Goal: Task Accomplishment & Management: Use online tool/utility

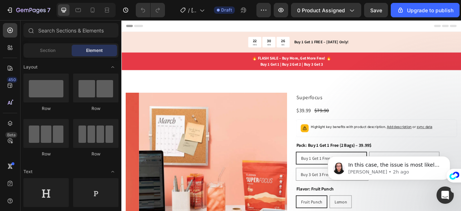
radio input "false"
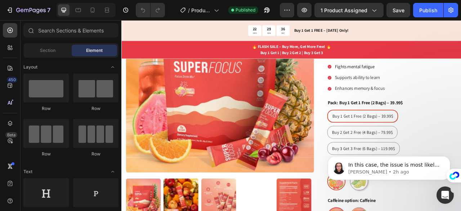
scroll to position [138, 0]
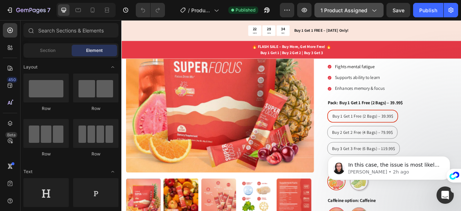
click at [373, 14] on button "1 product assigned" at bounding box center [348, 10] width 69 height 14
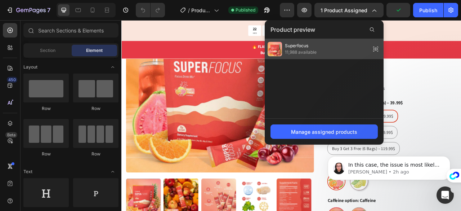
click at [326, 52] on div "Superfocus 11,988 available" at bounding box center [324, 49] width 119 height 20
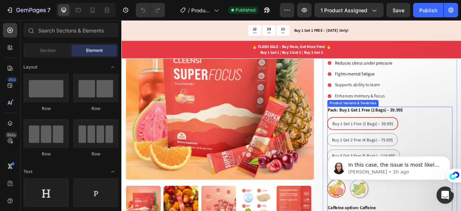
scroll to position [128, 0]
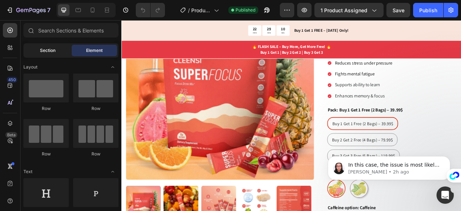
click at [45, 53] on span "Section" at bounding box center [47, 50] width 15 height 6
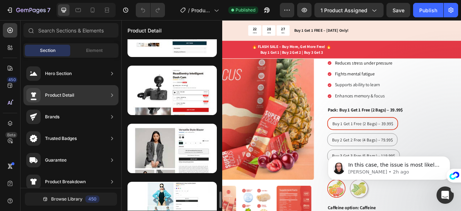
scroll to position [1560, 0]
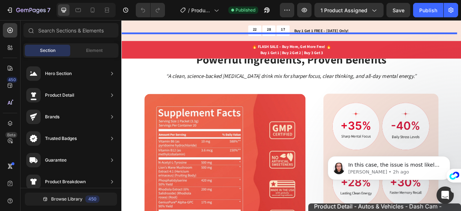
drag, startPoint x: 319, startPoint y: 95, endPoint x: 359, endPoint y: 253, distance: 162.7
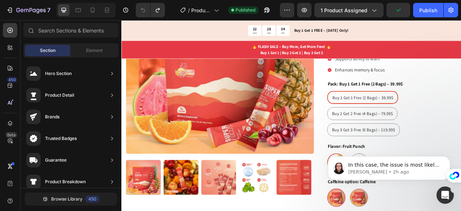
scroll to position [164, 0]
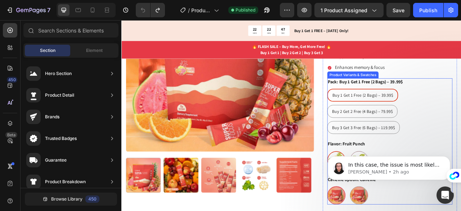
click at [393, 112] on span "Buy 1 Get 1 Free (2 Bags) – 39.99$" at bounding box center [428, 115] width 77 height 7
click at [383, 107] on input "Buy 1 Get 1 Free (2 Bags) – 39.99$ Buy 1 Get 1 Free (2 Bags) – 39.99$ Buy 1 Get…" at bounding box center [383, 107] width 0 height 0
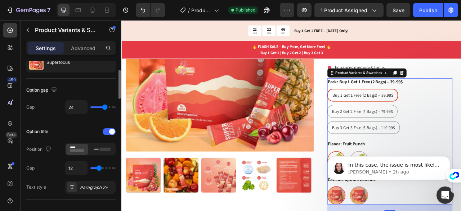
scroll to position [53, 0]
click at [98, 148] on icon at bounding box center [102, 148] width 17 height 8
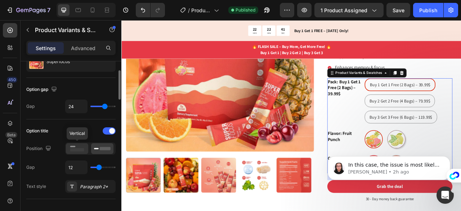
click at [80, 149] on rect at bounding box center [77, 149] width 14 height 3
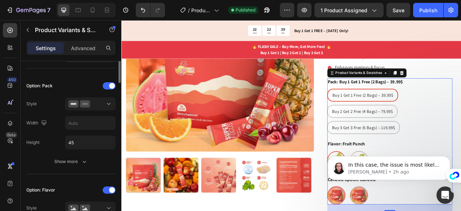
scroll to position [190, 0]
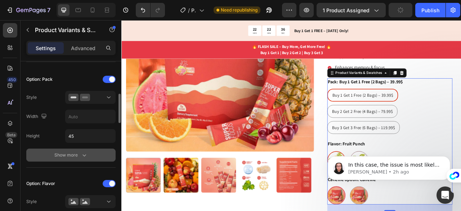
click at [75, 153] on div "Show more" at bounding box center [70, 154] width 33 height 7
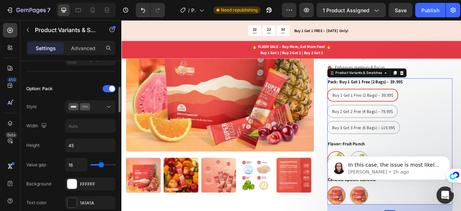
scroll to position [179, 0]
click at [419, 132] on span "Buy 2 Get 2 Free (4 Bags) – 79.99$" at bounding box center [427, 135] width 77 height 7
click at [383, 127] on input "Buy 2 Get 2 Free (4 Bags) – 79.99$ Buy 2 Get 2 Free (4 Bags) – 79.99$ Buy 2 Get…" at bounding box center [383, 127] width 0 height 0
radio input "true"
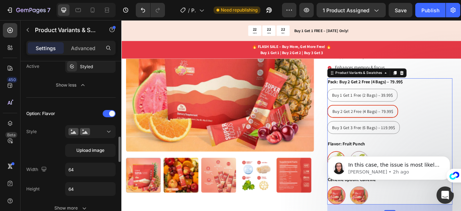
scroll to position [423, 0]
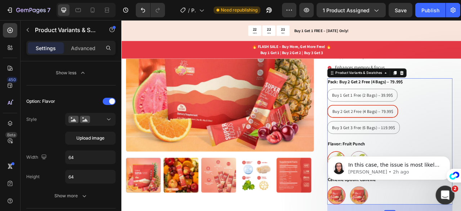
click at [442, 189] on icon "Open Intercom Messenger" at bounding box center [444, 194] width 12 height 12
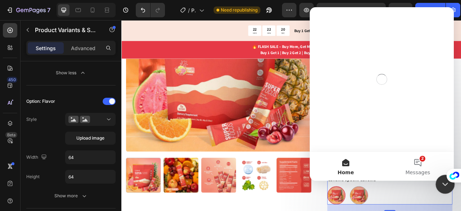
scroll to position [0, 0]
click at [442, 190] on div "Close Intercom Messenger" at bounding box center [443, 182] width 17 height 17
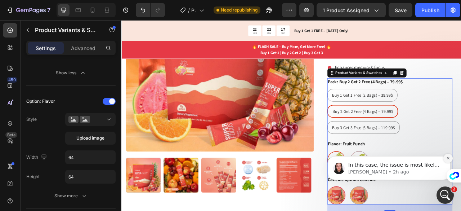
click at [449, 160] on button "Dismiss notification" at bounding box center [447, 157] width 9 height 9
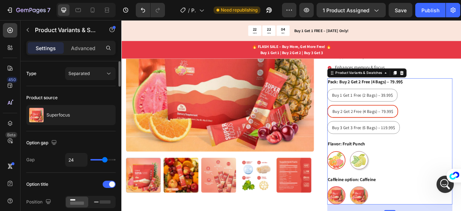
click at [44, 72] on div "Type Separated" at bounding box center [70, 73] width 89 height 13
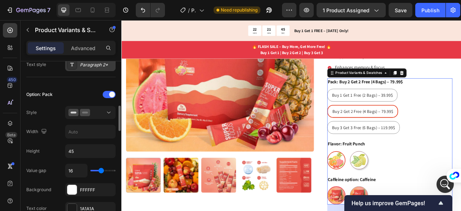
scroll to position [265, 0]
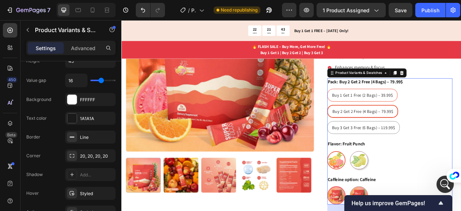
click at [437, 112] on span "Buy 1 Get 1 Free (2 Bags) – 39.99$" at bounding box center [427, 115] width 77 height 7
click at [383, 107] on input "Buy 1 Get 1 Free (2 Bags) – 39.99$ Buy 1 Get 1 Free (2 Bags) – 39.99$ Buy 1 Get…" at bounding box center [383, 107] width 0 height 0
radio input "true"
click at [460, 140] on div "Buy 1 Get 1 Free (2 Bags) – 39.99$ Buy 1 Get 1 Free (2 Bags) – 39.99$ Buy 1 Get…" at bounding box center [462, 135] width 159 height 57
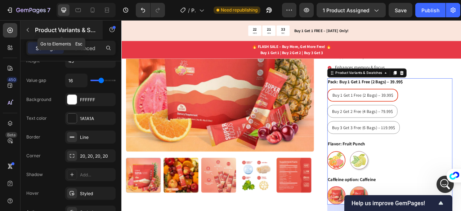
click at [28, 30] on icon "button" at bounding box center [28, 30] width 6 height 6
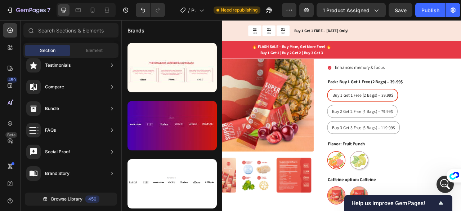
scroll to position [0, 0]
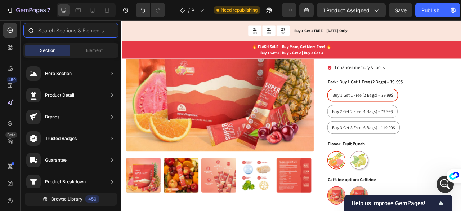
click at [54, 30] on input "text" at bounding box center [70, 30] width 95 height 14
click at [89, 48] on span "Element" at bounding box center [94, 50] width 17 height 6
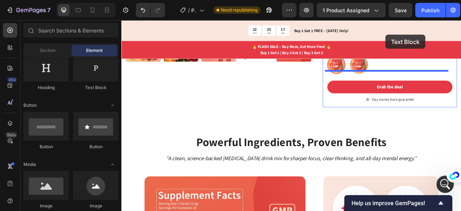
scroll to position [293, 0]
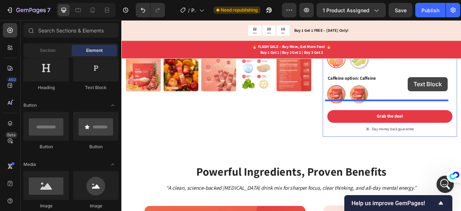
drag, startPoint x: 211, startPoint y: 94, endPoint x: 486, endPoint y: 93, distance: 275.0
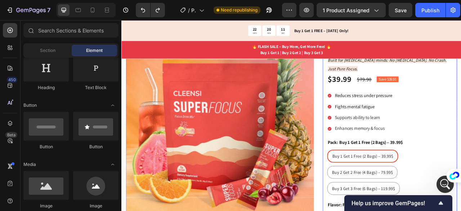
scroll to position [86, 0]
click at [460, 185] on div "Buy 1 Get 1 Free (2 Bags) – 39.99$ Buy 1 Get 1 Free (2 Bags) – 39.99$ Buy 1 Get…" at bounding box center [462, 213] width 159 height 57
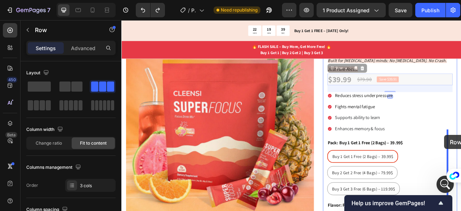
drag, startPoint x: 483, startPoint y: 84, endPoint x: 532, endPoint y: 166, distance: 95.9
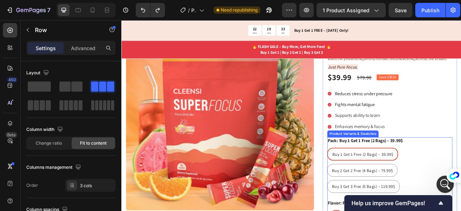
scroll to position [95, 0]
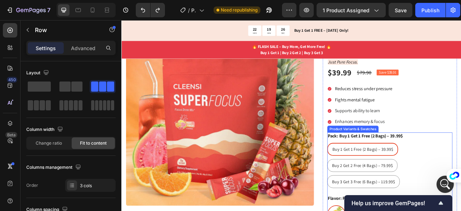
click at [460, 190] on div "Buy 1 Get 1 Free (2 Bags) – 39.99$ Buy 1 Get 1 Free (2 Bags) – 39.99$ Buy 1 Get…" at bounding box center [462, 204] width 159 height 57
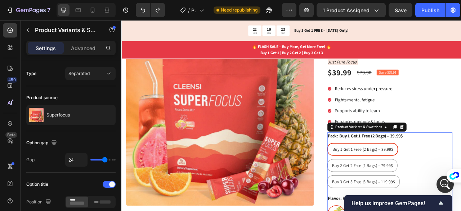
click at [82, 54] on div "Settings Advanced" at bounding box center [70, 48] width 89 height 14
click at [89, 45] on p "Advanced" at bounding box center [83, 48] width 24 height 8
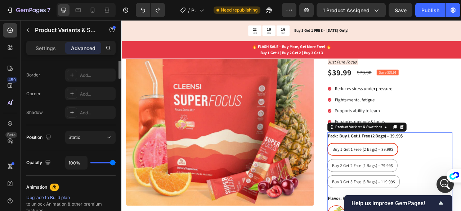
scroll to position [0, 0]
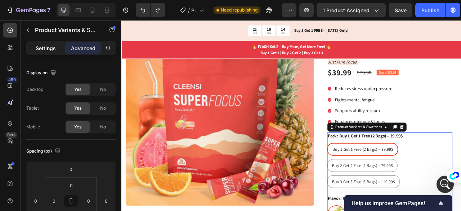
click at [46, 48] on p "Settings" at bounding box center [46, 48] width 20 height 8
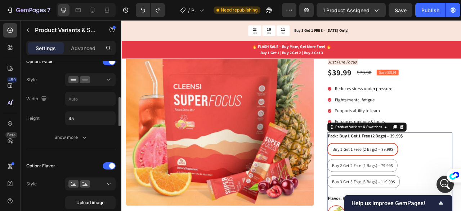
scroll to position [208, 0]
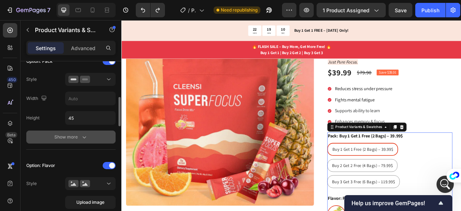
click at [67, 138] on div "Show more" at bounding box center [70, 136] width 33 height 7
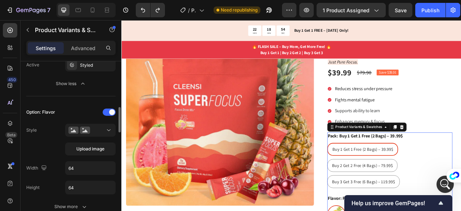
scroll to position [419, 0]
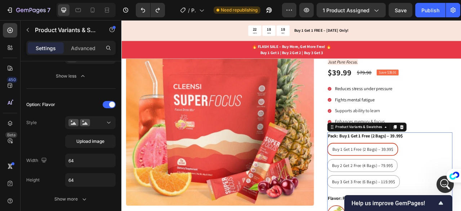
click at [442, 181] on span "Buy 1 Get 1 Free (2 Bags) – 39.99$" at bounding box center [428, 184] width 77 height 7
click at [383, 176] on input "Buy 1 Get 1 Free (2 Bags) – 39.99$ Buy 1 Get 1 Free (2 Bags) – 39.99$ Buy 1 Get…" at bounding box center [383, 176] width 0 height 0
click at [442, 181] on span "Buy 1 Get 1 Free (2 Bags) – 39.99$" at bounding box center [428, 184] width 77 height 7
click at [383, 176] on input "Buy 1 Get 1 Free (2 Bags) – 39.99$ Buy 1 Get 1 Free (2 Bags) – 39.99$ Buy 1 Get…" at bounding box center [383, 176] width 0 height 0
click at [442, 181] on span "Buy 1 Get 1 Free (2 Bags) – 39.99$" at bounding box center [428, 184] width 77 height 7
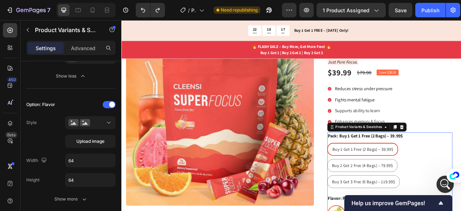
click at [383, 176] on input "Buy 1 Get 1 Free (2 Bags) – 39.99$ Buy 1 Get 1 Free (2 Bags) – 39.99$ Buy 1 Get…" at bounding box center [383, 176] width 0 height 0
click at [442, 181] on span "Buy 1 Get 1 Free (2 Bags) – 39.99$" at bounding box center [428, 184] width 77 height 7
click at [383, 176] on input "Buy 1 Get 1 Free (2 Bags) – 39.99$ Buy 1 Get 1 Free (2 Bags) – 39.99$ Buy 1 Get…" at bounding box center [383, 176] width 0 height 0
click at [442, 181] on span "Buy 1 Get 1 Free (2 Bags) – 39.99$" at bounding box center [428, 184] width 77 height 7
click at [383, 176] on input "Buy 1 Get 1 Free (2 Bags) – 39.99$ Buy 1 Get 1 Free (2 Bags) – 39.99$ Buy 1 Get…" at bounding box center [383, 176] width 0 height 0
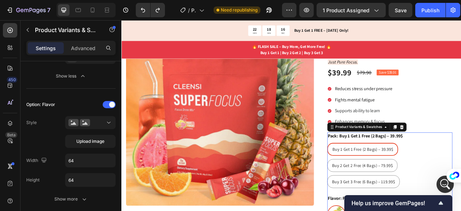
click at [442, 181] on span "Buy 1 Get 1 Free (2 Bags) – 39.99$" at bounding box center [428, 184] width 77 height 7
click at [383, 176] on input "Buy 1 Get 1 Free (2 Bags) – 39.99$ Buy 1 Get 1 Free (2 Bags) – 39.99$ Buy 1 Get…" at bounding box center [383, 176] width 0 height 0
click at [442, 181] on span "Buy 1 Get 1 Free (2 Bags) – 39.99$" at bounding box center [428, 184] width 77 height 7
click at [383, 176] on input "Buy 1 Get 1 Free (2 Bags) – 39.99$ Buy 1 Get 1 Free (2 Bags) – 39.99$ Buy 1 Get…" at bounding box center [383, 176] width 0 height 0
click at [442, 181] on span "Buy 1 Get 1 Free (2 Bags) – 39.99$" at bounding box center [428, 184] width 77 height 7
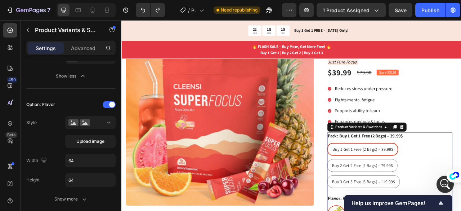
click at [383, 176] on input "Buy 1 Get 1 Free (2 Bags) – 39.99$ Buy 1 Get 1 Free (2 Bags) – 39.99$ Buy 1 Get…" at bounding box center [383, 176] width 0 height 0
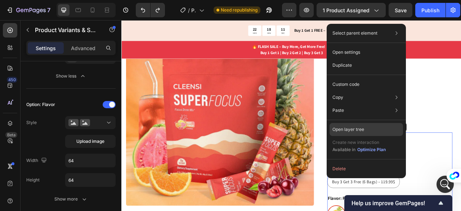
click at [369, 130] on div "Open layer tree" at bounding box center [365, 129] width 73 height 13
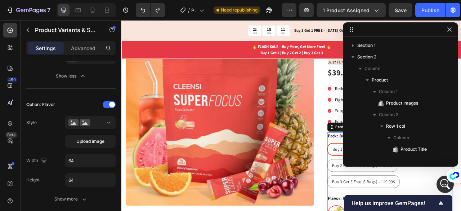
scroll to position [113, 0]
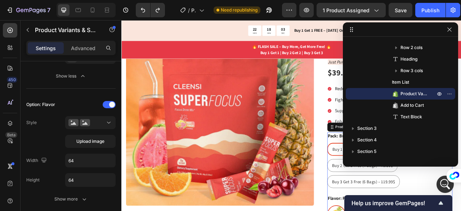
click at [369, 130] on span "Section 3" at bounding box center [366, 128] width 19 height 7
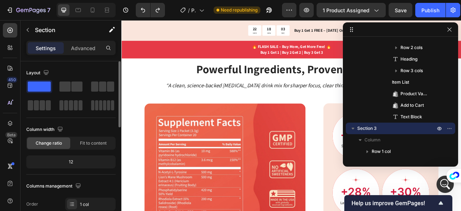
scroll to position [426, 0]
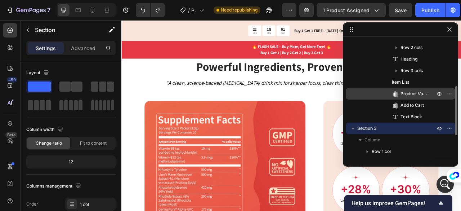
click at [402, 94] on span "Product Variants & Swatches" at bounding box center [413, 93] width 27 height 7
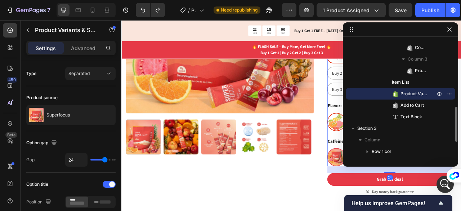
scroll to position [200, 0]
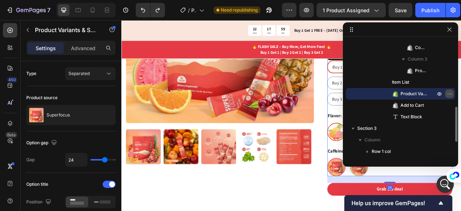
click at [449, 94] on icon "button" at bounding box center [449, 94] width 6 height 6
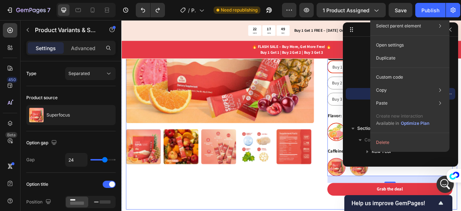
click at [372, 114] on div "Product Images Superfocus Product Title Icon Icon Icon Icon Icon Icon List 2,50…" at bounding box center [337, 86] width 421 height 348
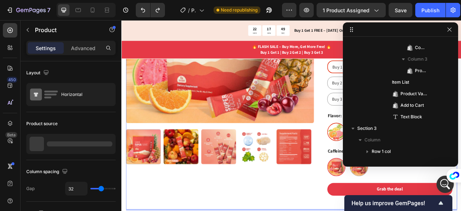
scroll to position [0, 0]
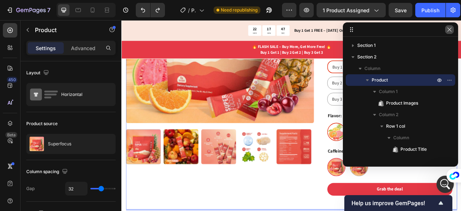
click at [450, 32] on icon "button" at bounding box center [449, 30] width 6 height 6
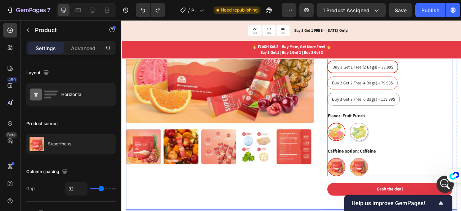
click at [447, 93] on div "Buy 2 Get 2 Free (4 Bags) – 79.99$" at bounding box center [427, 99] width 89 height 13
click at [383, 91] on input "Buy 2 Get 2 Free (4 Bags) – 79.99$ Buy 2 Get 2 Free (4 Bags) – 79.99$ Buy 2 Get…" at bounding box center [383, 91] width 0 height 0
radio input "true"
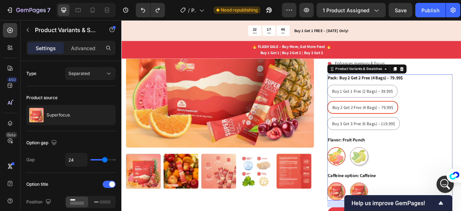
scroll to position [163, 0]
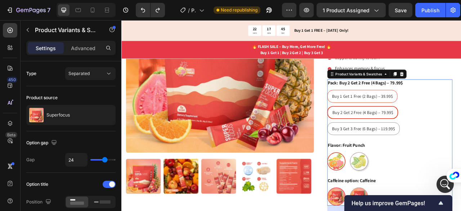
click at [447, 110] on div "Buy 1 Get 1 Free (2 Bags) – 39.99$" at bounding box center [427, 116] width 89 height 13
click at [383, 109] on input "Buy 1 Get 1 Free (2 Bags) – 39.99$ Buy 1 Get 1 Free (2 Bags) – 39.99$ Buy 1 Get…" at bounding box center [383, 108] width 0 height 0
radio input "true"
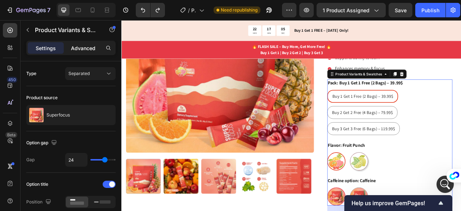
click at [85, 49] on p "Advanced" at bounding box center [83, 48] width 24 height 8
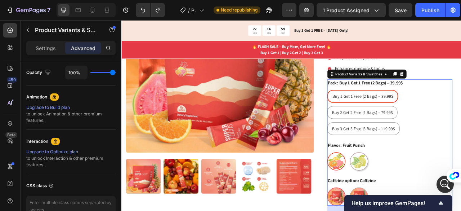
scroll to position [328, 0]
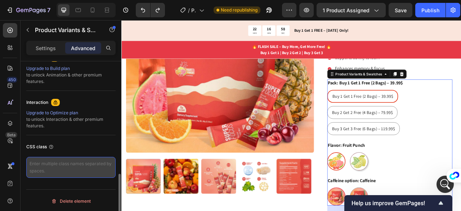
click at [59, 165] on textarea at bounding box center [70, 167] width 89 height 21
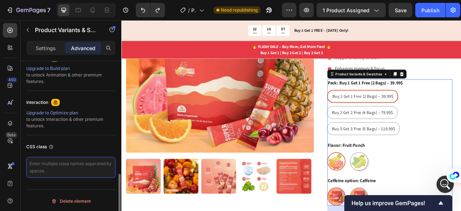
paste textarea "/* Option 1: Buy 1 Get 1 */ .gem-variant-option:nth-child(1)::after { content: …"
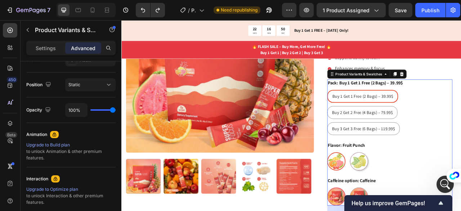
scroll to position [303, 0]
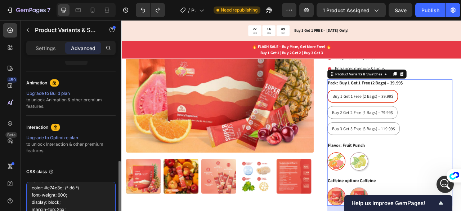
click at [83, 187] on textarea "/* Option 1: Buy 1 Get 1 */ .gem-variant-option:nth-child(1)::after { content: …" at bounding box center [70, 202] width 89 height 42
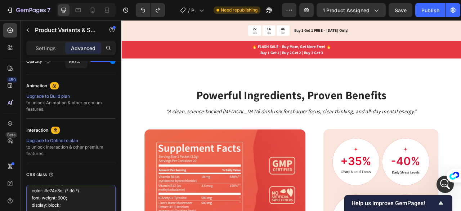
scroll to position [349, 0]
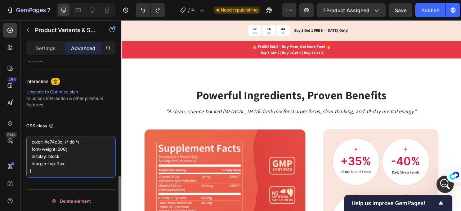
click at [69, 154] on textarea "/* Option 1: Buy 1 Get 1 */ .gem-variant-option:nth-child(1)::after { content: …" at bounding box center [70, 157] width 89 height 42
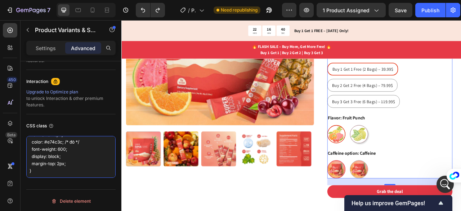
scroll to position [211, 0]
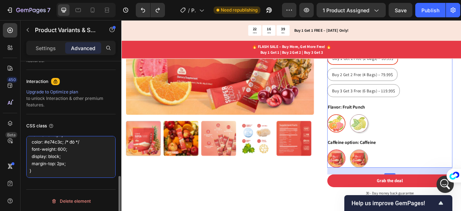
click at [59, 153] on textarea "/* Option 1: Buy 1 Get 1 */ .gem-variant-option:nth-child(1)::after { content: …" at bounding box center [70, 157] width 89 height 42
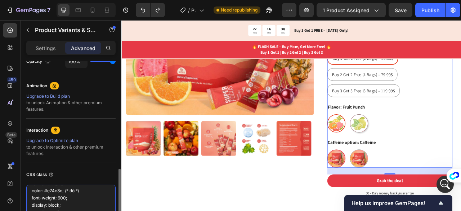
scroll to position [307, 0]
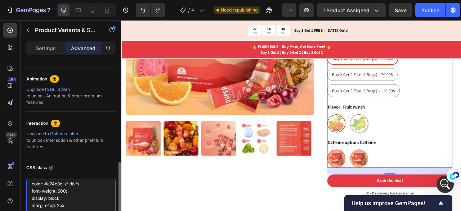
type textarea "/* Option 1: Buy 1 Get 1 */ .gem-variant-option:nth-child(1)::after { content: …"
click at [59, 153] on div "Interaction Upgrade to Optimize plan to unlock Interaction & other premium feat…" at bounding box center [70, 134] width 89 height 44
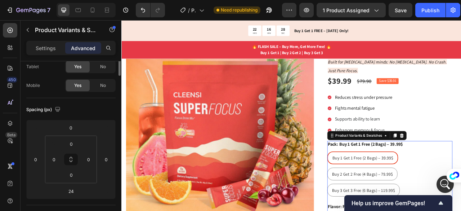
scroll to position [0, 0]
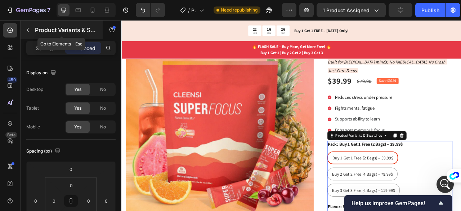
click at [37, 31] on p "Product Variants & Swatches" at bounding box center [65, 30] width 61 height 9
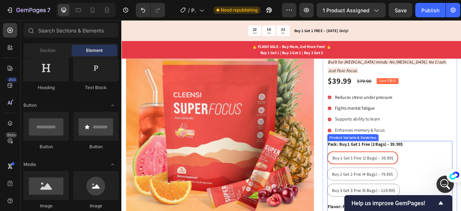
click at [401, 192] on span "Buy 1 Get 1 Free (2 Bags) – 39.99$" at bounding box center [428, 195] width 77 height 7
click at [383, 186] on input "Buy 1 Get 1 Free (2 Bags) – 39.99$ Buy 1 Get 1 Free (2 Bags) – 39.99$ Buy 1 Get…" at bounding box center [383, 186] width 0 height 0
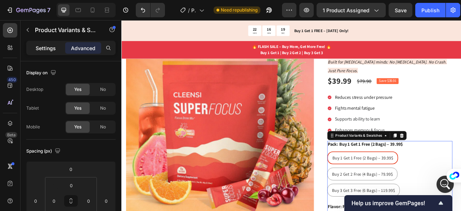
click at [38, 49] on p "Settings" at bounding box center [46, 48] width 20 height 8
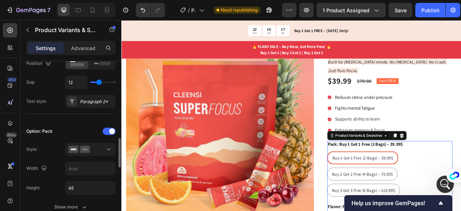
scroll to position [227, 0]
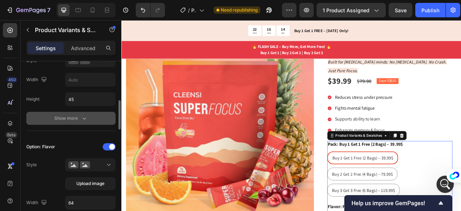
click at [64, 117] on div "Show more" at bounding box center [70, 117] width 33 height 7
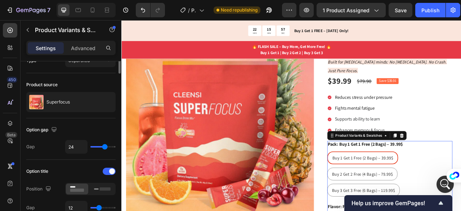
scroll to position [0, 0]
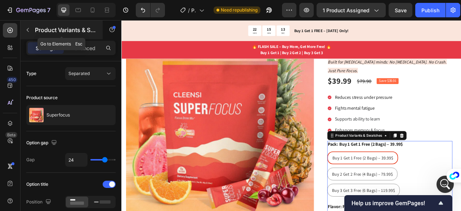
click at [44, 28] on p "Product Variants & Swatches" at bounding box center [65, 30] width 61 height 9
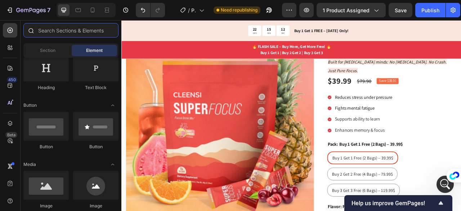
click at [57, 32] on input "text" at bounding box center [70, 30] width 95 height 14
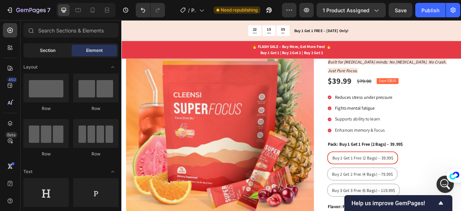
click at [44, 49] on span "Section" at bounding box center [47, 50] width 15 height 6
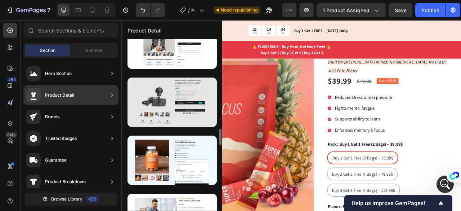
scroll to position [893, 0]
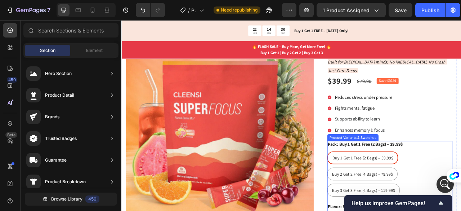
click at [460, 187] on div "Buy 1 Get 1 Free (2 Bags) – 39.99$ Buy 1 Get 1 Free (2 Bags) – 39.99$ Buy 1 Get…" at bounding box center [462, 215] width 159 height 57
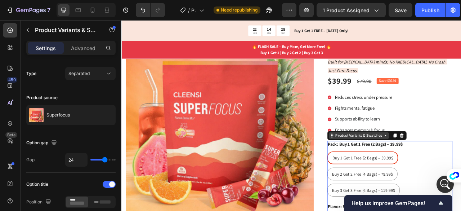
click at [440, 162] on div "Product Variants & Swatches" at bounding box center [423, 166] width 77 height 9
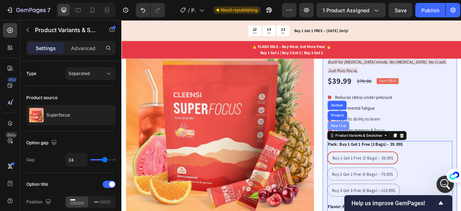
click at [388, 148] on div "Row 1 col" at bounding box center [397, 154] width 28 height 12
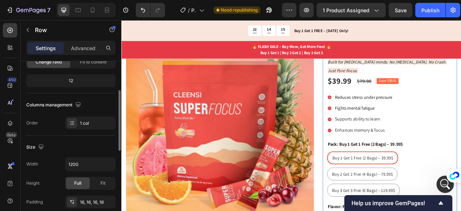
scroll to position [60, 0]
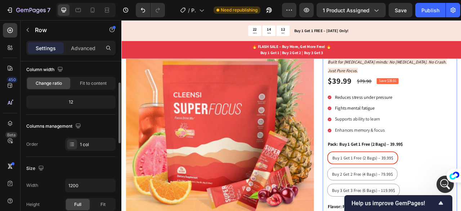
click at [77, 144] on div "1 col" at bounding box center [90, 144] width 50 height 13
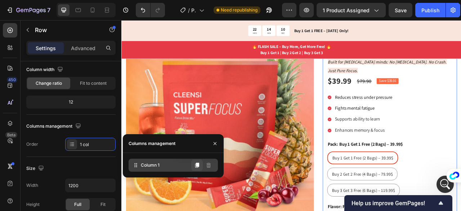
click at [199, 164] on icon at bounding box center [197, 164] width 4 height 5
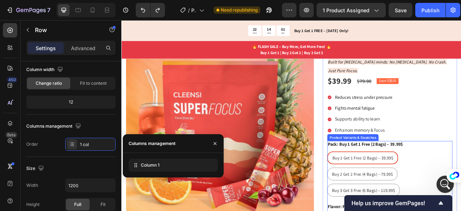
click at [460, 190] on div "Buy 1 Get 1 Free (2 Bags) – 39.99$ Buy 1 Get 1 Free (2 Bags) – 39.99$ Buy 1 Get…" at bounding box center [462, 215] width 159 height 57
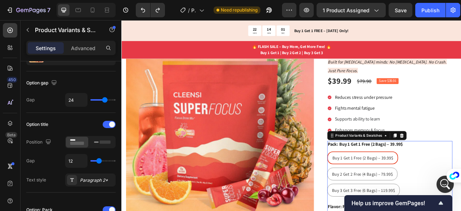
scroll to position [0, 0]
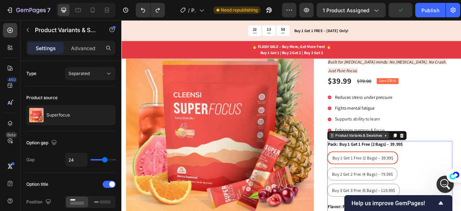
click at [450, 163] on div "Product Variants & Swatches" at bounding box center [423, 166] width 62 height 6
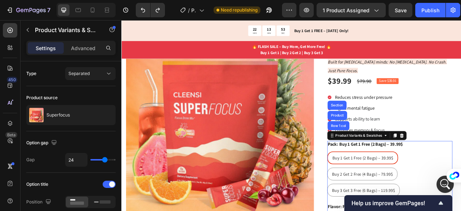
click at [460, 210] on div "Buy 1 Get 1 Free (2 Bags) – 39.99$ Buy 1 Get 1 Free (2 Bags) – 39.99$ Buy 1 Get…" at bounding box center [462, 215] width 159 height 57
click at [76, 75] on span "Separated" at bounding box center [78, 73] width 21 height 5
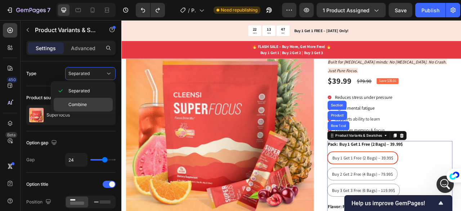
click at [75, 102] on span "Combine" at bounding box center [77, 104] width 18 height 6
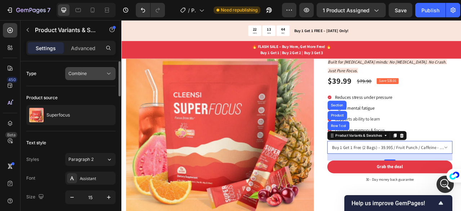
click at [86, 76] on span "Combine" at bounding box center [77, 73] width 18 height 5
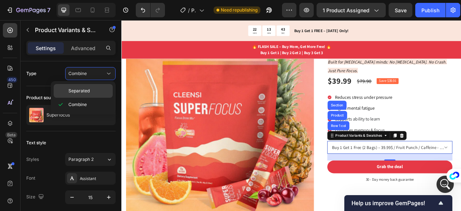
click at [80, 89] on span "Separated" at bounding box center [78, 90] width 21 height 6
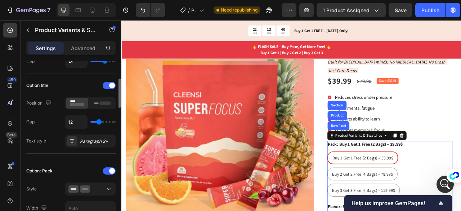
scroll to position [99, 0]
click at [83, 139] on div "Paragraph 2*" at bounding box center [97, 141] width 34 height 6
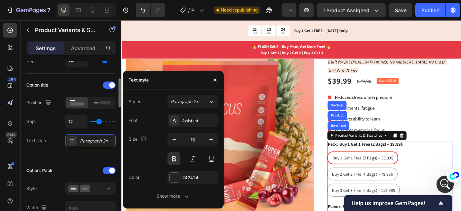
click at [71, 159] on div "Option: Pack Style Width Height 45 Show more" at bounding box center [70, 209] width 89 height 100
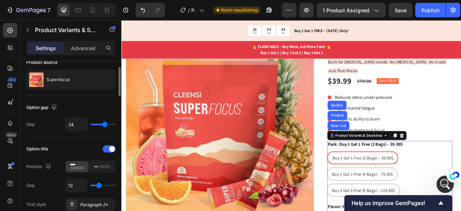
scroll to position [0, 0]
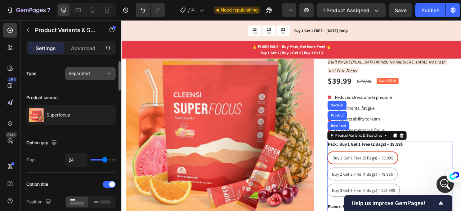
click at [98, 68] on button "Separated" at bounding box center [90, 73] width 50 height 13
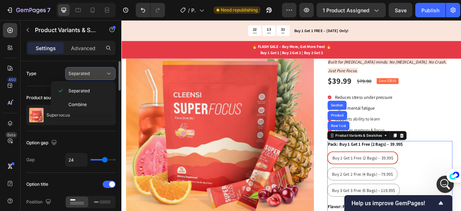
click at [98, 68] on button "Separated" at bounding box center [90, 73] width 50 height 13
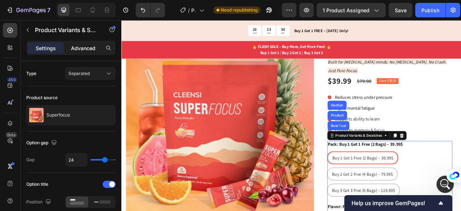
click at [98, 46] on div "Advanced" at bounding box center [83, 48] width 36 height 12
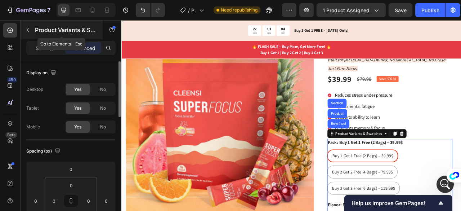
click at [30, 29] on icon "button" at bounding box center [28, 30] width 6 height 6
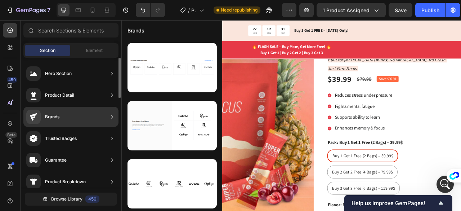
scroll to position [114, 0]
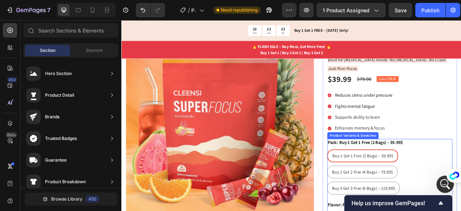
click at [460, 171] on legend "Pack: Buy 1 Get 1 Free (2 Bags) – 39.99$" at bounding box center [431, 175] width 97 height 9
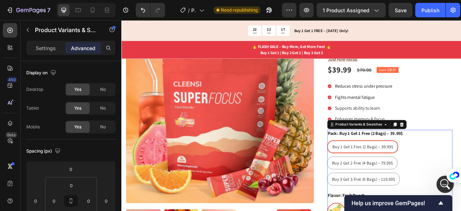
scroll to position [87, 0]
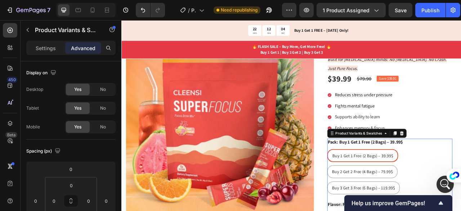
click at [460, 202] on div "Buy 1 Get 1 Free (2 Bags) – 39.99$ Buy 1 Get 1 Free (2 Bags) – 39.99$ Buy 1 Get…" at bounding box center [462, 212] width 159 height 57
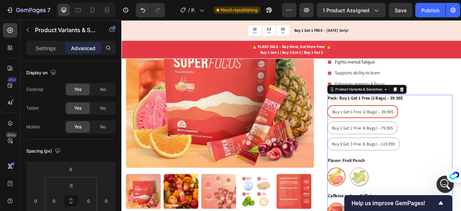
scroll to position [81, 0]
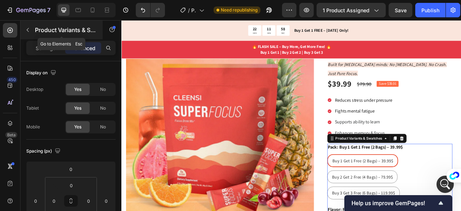
click at [29, 32] on icon "button" at bounding box center [28, 30] width 6 height 6
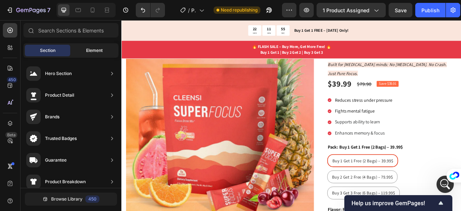
click at [94, 51] on span "Element" at bounding box center [94, 50] width 17 height 6
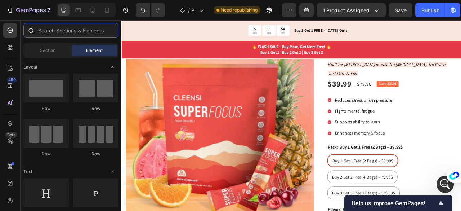
click at [85, 30] on input "text" at bounding box center [70, 30] width 95 height 14
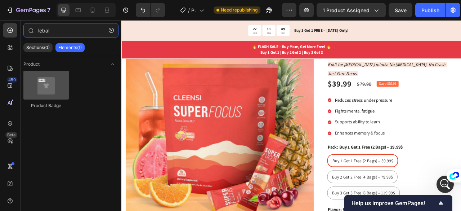
type input "lebal"
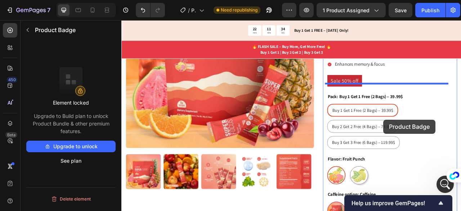
scroll to position [183, 0]
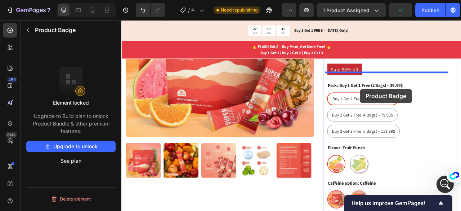
drag, startPoint x: 452, startPoint y: 107, endPoint x: 424, endPoint y: 108, distance: 27.4
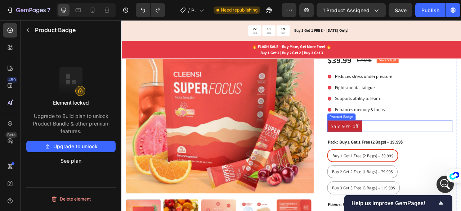
scroll to position [120, 0]
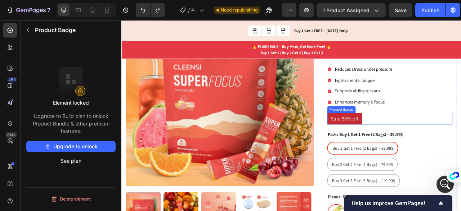
click at [407, 138] on pre "Sale 50% off" at bounding box center [405, 145] width 44 height 15
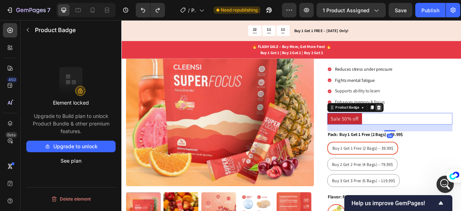
click at [446, 129] on icon at bounding box center [448, 131] width 5 height 5
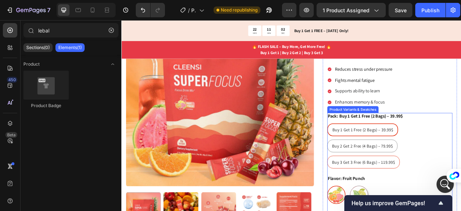
click at [457, 194] on div "Buy 3 Get 3 Free (6 Bags) – 119.99$" at bounding box center [428, 200] width 91 height 13
click at [383, 192] on input "Buy 3 Get 3 Free (6 Bags) – 119.99$ Buy 3 Get 3 Free (6 Bags) – 119.99$ Buy 3 G…" at bounding box center [383, 192] width 0 height 0
radio input "true"
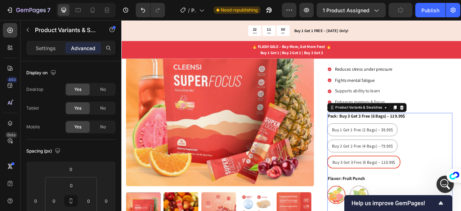
click at [460, 190] on div "Buy 1 Get 1 Free (2 Bags) – 39.99$ Buy 1 Get 1 Free (2 Bags) – 39.99$ Buy 1 Get…" at bounding box center [462, 179] width 159 height 57
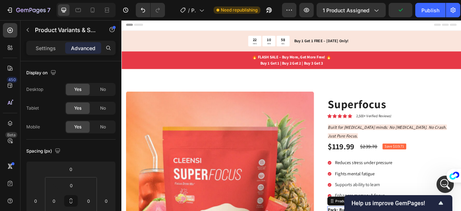
scroll to position [0, 0]
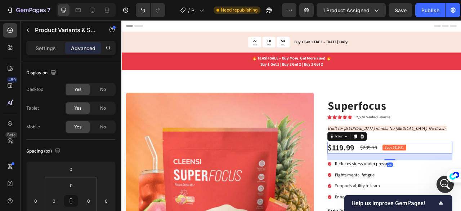
click at [460, 175] on div "$119.99 Product Price Product Price $239.70 Compare Price Compare Price Save $1…" at bounding box center [462, 182] width 159 height 14
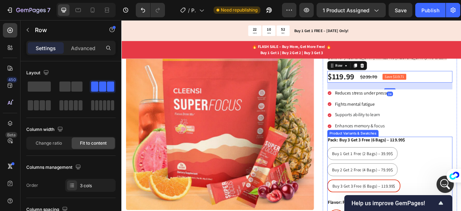
scroll to position [91, 0]
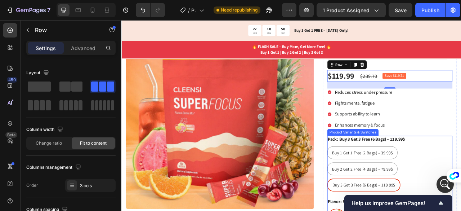
click at [460, 180] on div "Buy 1 Get 1 Free (2 Bags) – 39.99$ Buy 1 Get 1 Free (2 Bags) – 39.99$ Buy 1 Get…" at bounding box center [462, 208] width 159 height 57
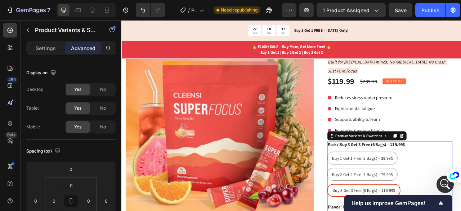
scroll to position [85, 0]
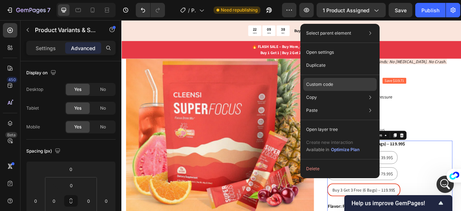
click at [354, 82] on div "Custom code" at bounding box center [339, 84] width 73 height 13
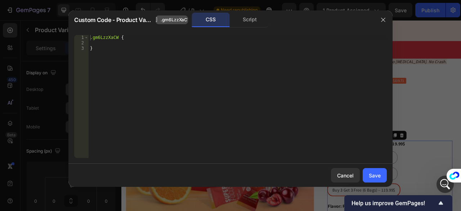
click at [181, 21] on span ".gm6LzzXaCW" at bounding box center [176, 20] width 31 height 6
click at [239, 25] on div "Script" at bounding box center [250, 20] width 38 height 14
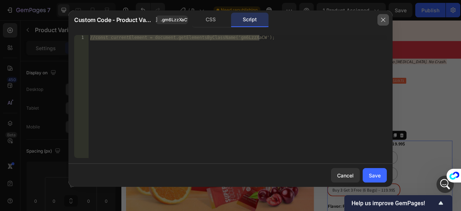
click at [383, 19] on icon "button" at bounding box center [383, 20] width 6 height 6
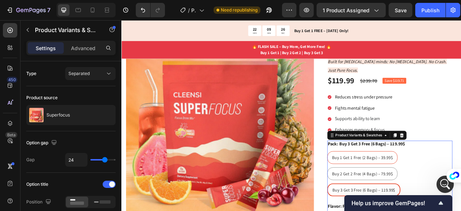
click at [456, 191] on span "Buy 1 Get 1 Free (2 Bags) – 39.99$" at bounding box center [427, 194] width 77 height 7
click at [383, 186] on input "Buy 1 Get 1 Free (2 Bags) – 39.99$ Buy 1 Get 1 Free (2 Bags) – 39.99$ Buy 1 Get…" at bounding box center [383, 186] width 0 height 0
radio input "true"
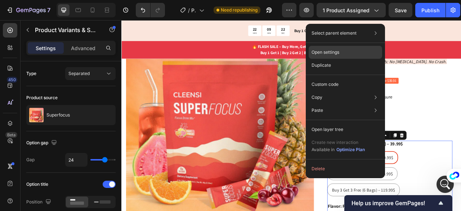
click at [349, 51] on div "Open settings" at bounding box center [345, 52] width 73 height 13
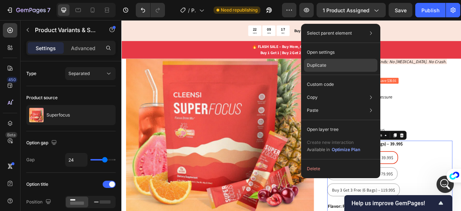
click at [342, 62] on div "Duplicate" at bounding box center [340, 65] width 73 height 13
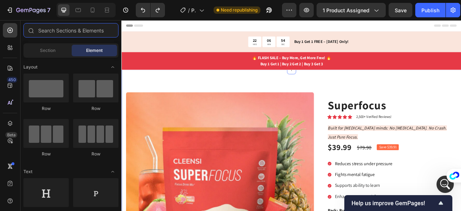
scroll to position [0, 0]
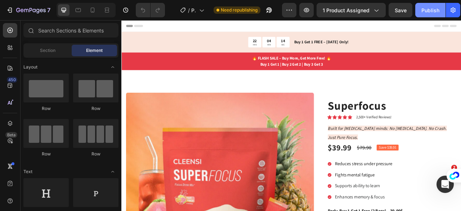
click at [431, 8] on div "Publish" at bounding box center [430, 10] width 18 height 8
